Goal: Communication & Community: Answer question/provide support

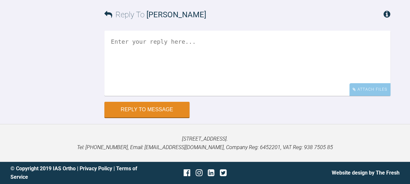
scroll to position [1254, 0]
drag, startPoint x: 138, startPoint y: 71, endPoint x: 369, endPoint y: 161, distance: 247.8
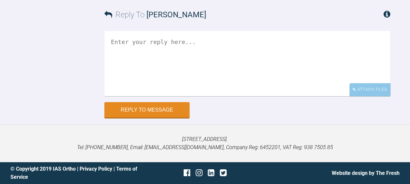
copy div "They have only fractionally flared the premolars and actually tilted the centra…"
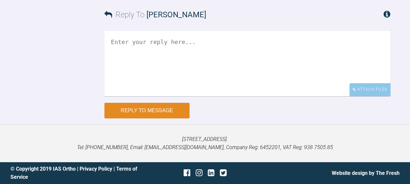
click at [132, 119] on button "Reply to Message" at bounding box center [146, 111] width 85 height 16
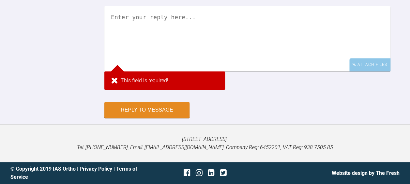
click at [134, 71] on textarea at bounding box center [247, 38] width 286 height 65
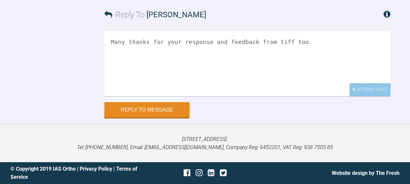
click at [267, 79] on textarea "Many thanks for your response and feedback from tiff too." at bounding box center [247, 63] width 286 height 65
click at [313, 45] on textarea "Many thanks for your response and feedback from Tiff too." at bounding box center [247, 63] width 286 height 65
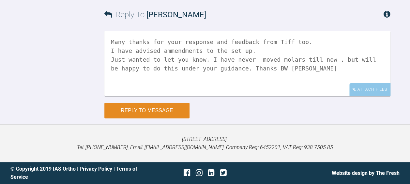
type textarea "Many thanks for your response and feedback from Tiff too. I have advised ammend…"
click at [129, 119] on button "Reply to Message" at bounding box center [146, 111] width 85 height 16
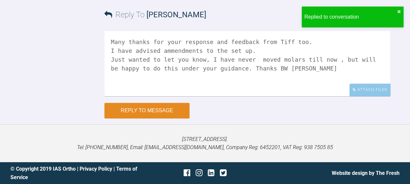
scroll to position [1544, 0]
